Goal: Task Accomplishment & Management: Use online tool/utility

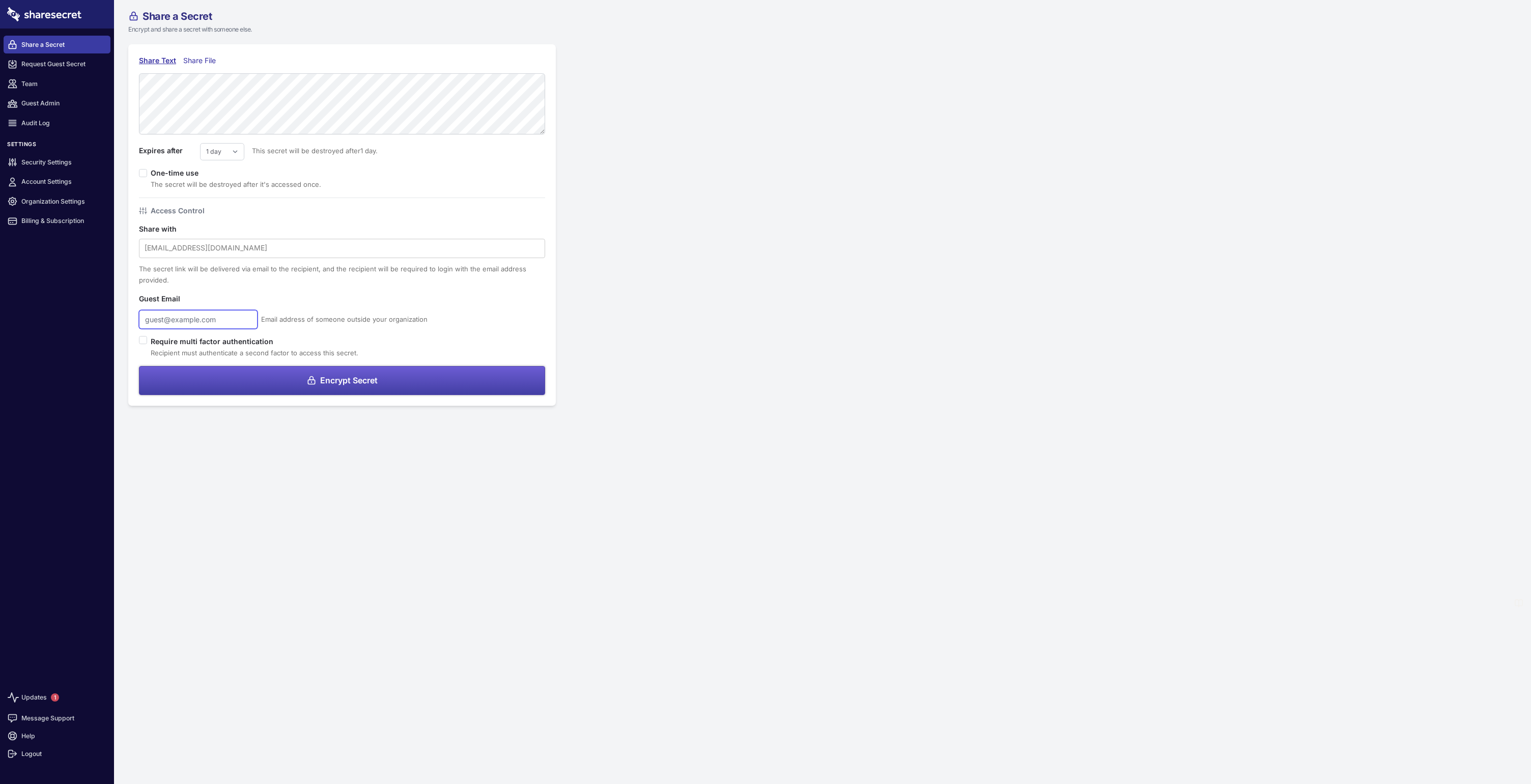
type input "it@hammercreative.com"
click at [237, 155] on select "1 day 2 days 3 days 4 days 5 days 6 days 7 days" at bounding box center [222, 152] width 44 height 18
select select "3"
click at [200, 143] on select "1 day 2 days 3 days 4 days 5 days 6 days 7 days" at bounding box center [222, 152] width 44 height 18
click at [352, 379] on span "Encrypt Secret" at bounding box center [349, 380] width 57 height 8
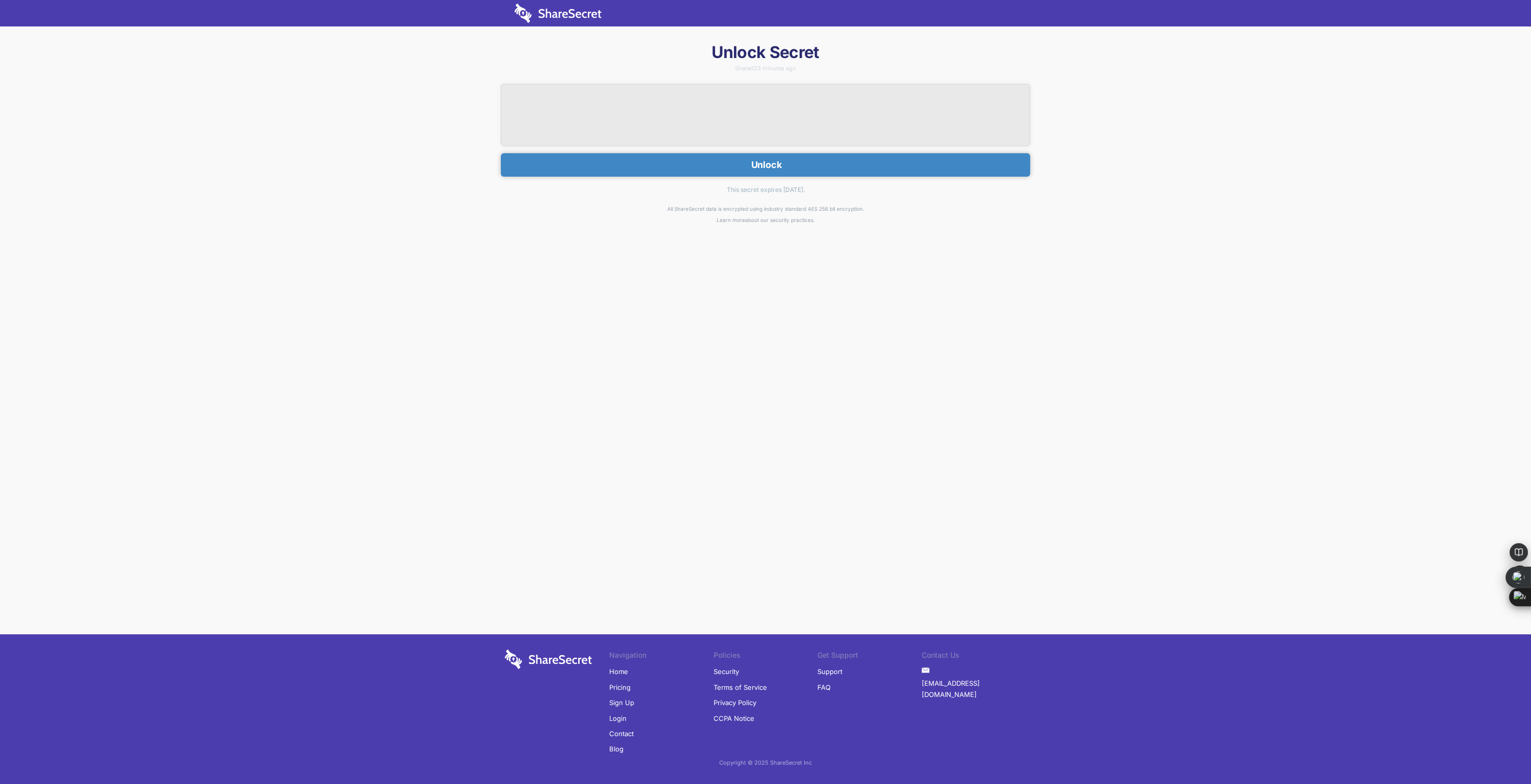
click at [761, 167] on button "Unlock" at bounding box center [766, 165] width 530 height 23
